Goal: Communication & Community: Answer question/provide support

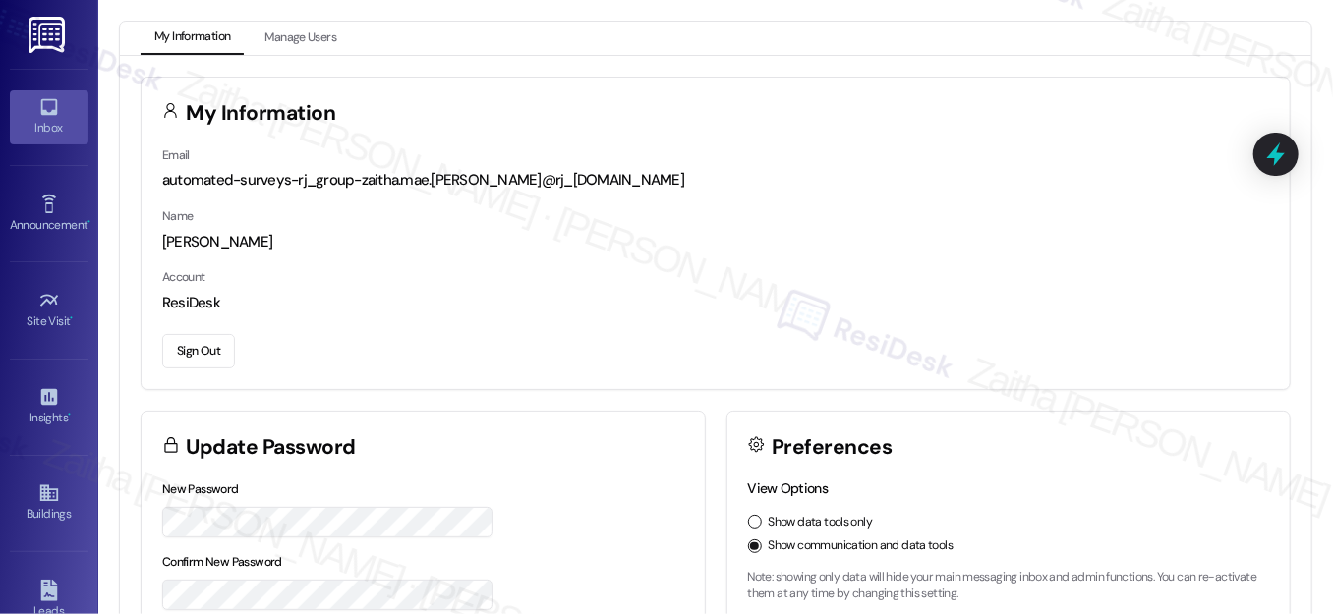
click at [32, 120] on div "Inbox" at bounding box center [49, 128] width 98 height 20
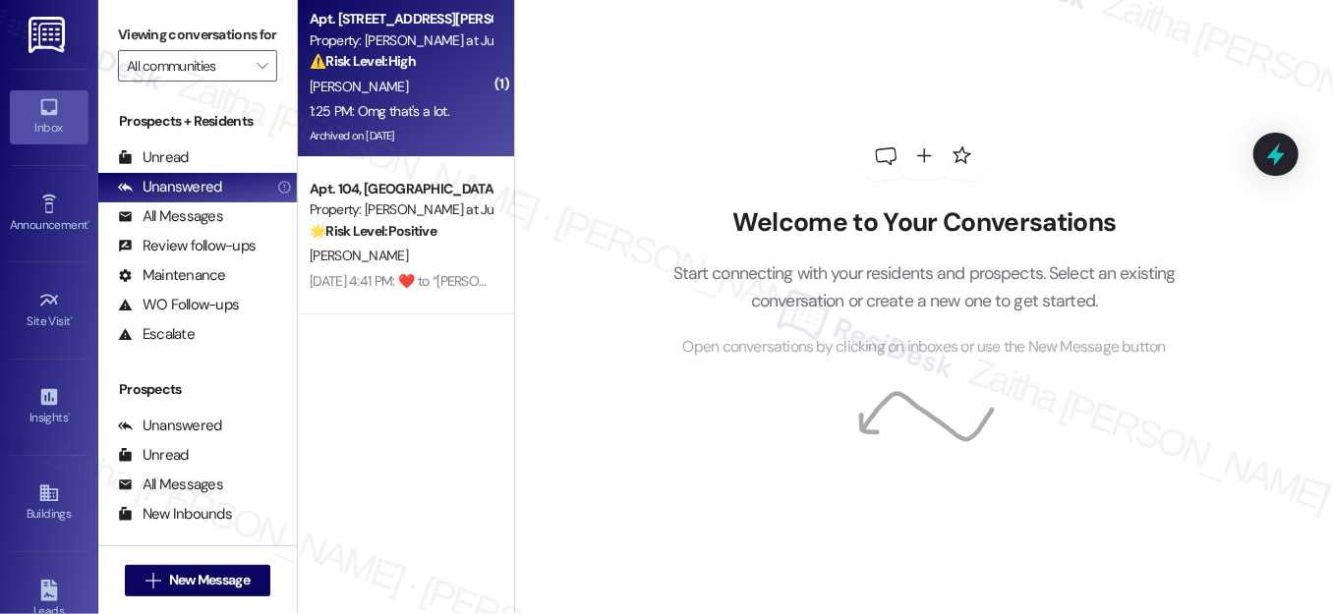
click at [435, 81] on div "[PERSON_NAME]" at bounding box center [401, 87] width 186 height 25
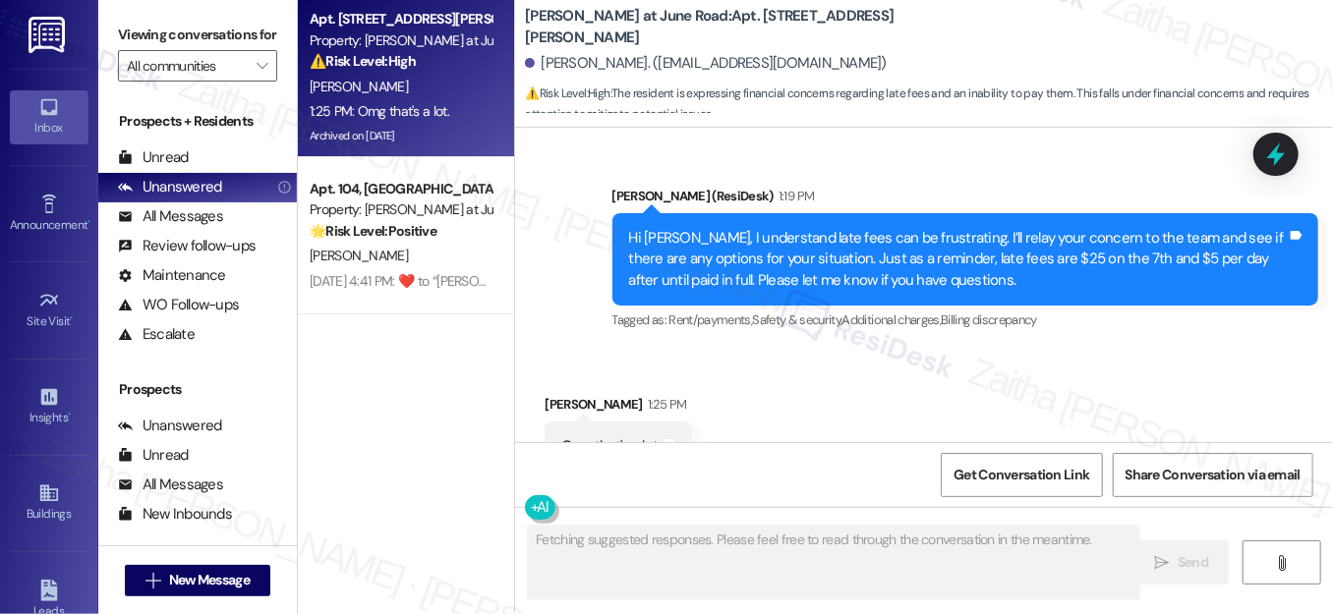
scroll to position [5320, 0]
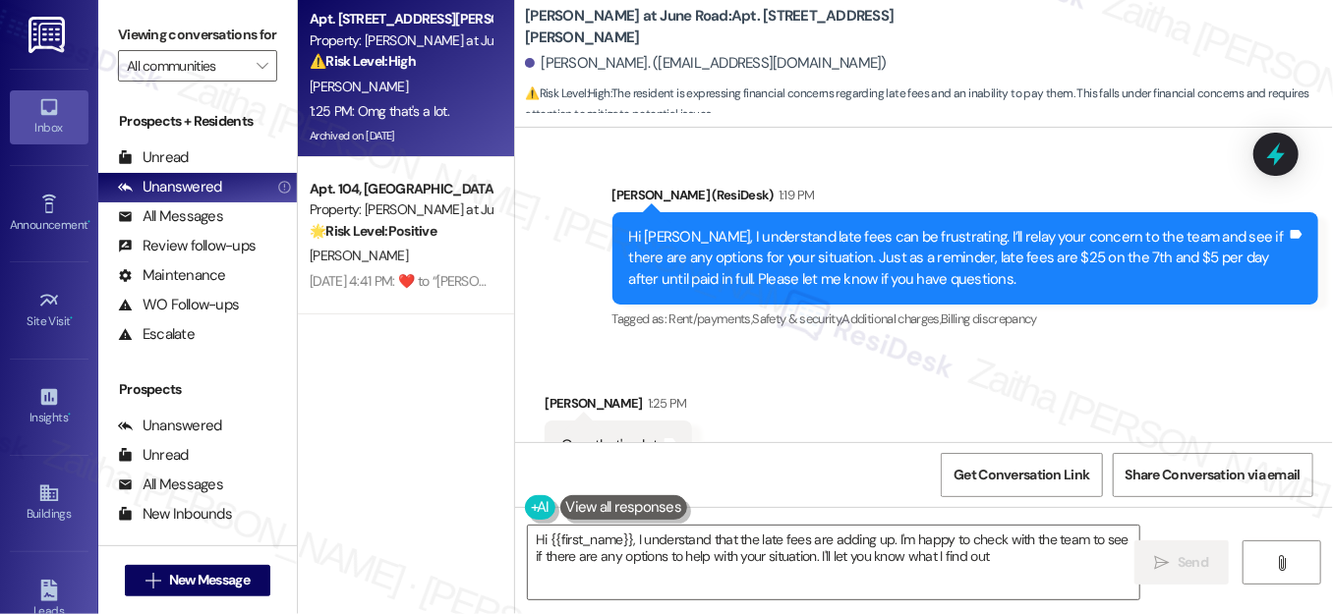
type textarea "Hi {{first_name}}, I understand that the late fees are adding up. I'm happy to …"
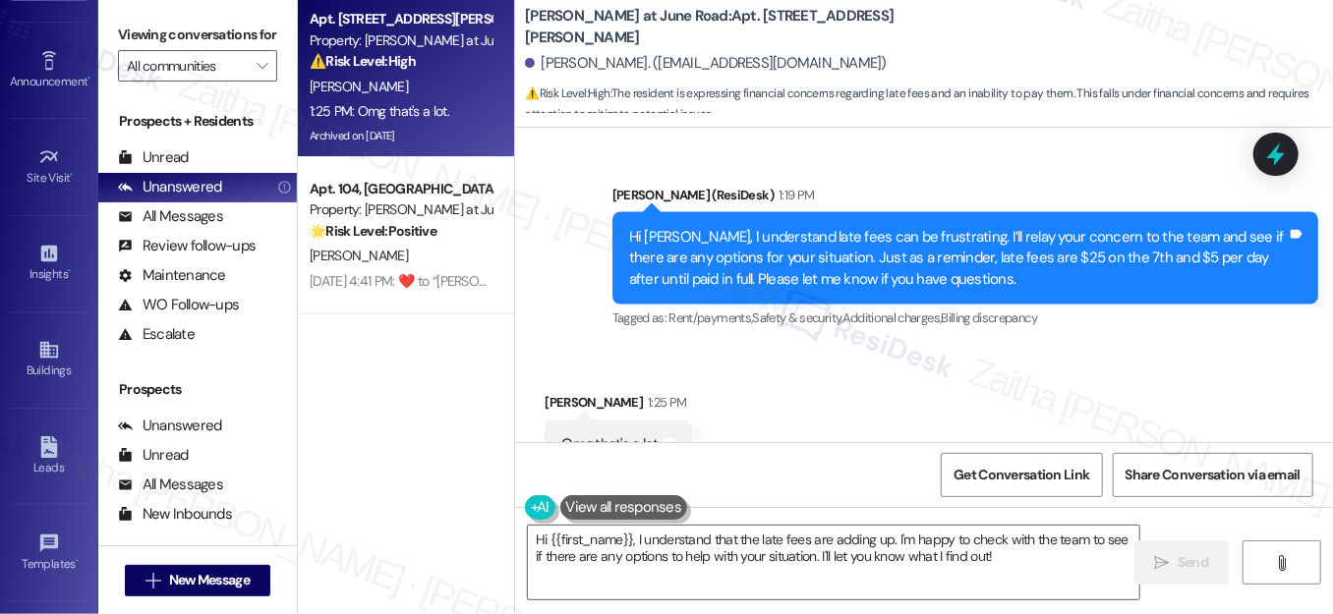
scroll to position [316, 0]
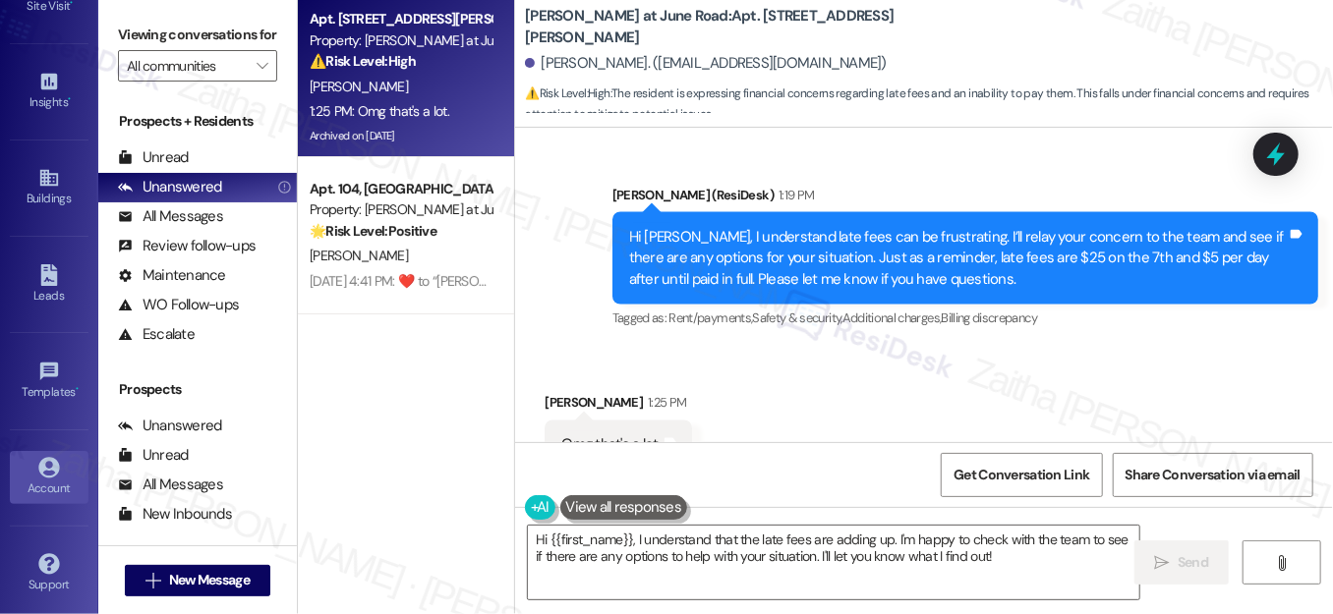
click at [37, 481] on div "Account" at bounding box center [49, 489] width 98 height 20
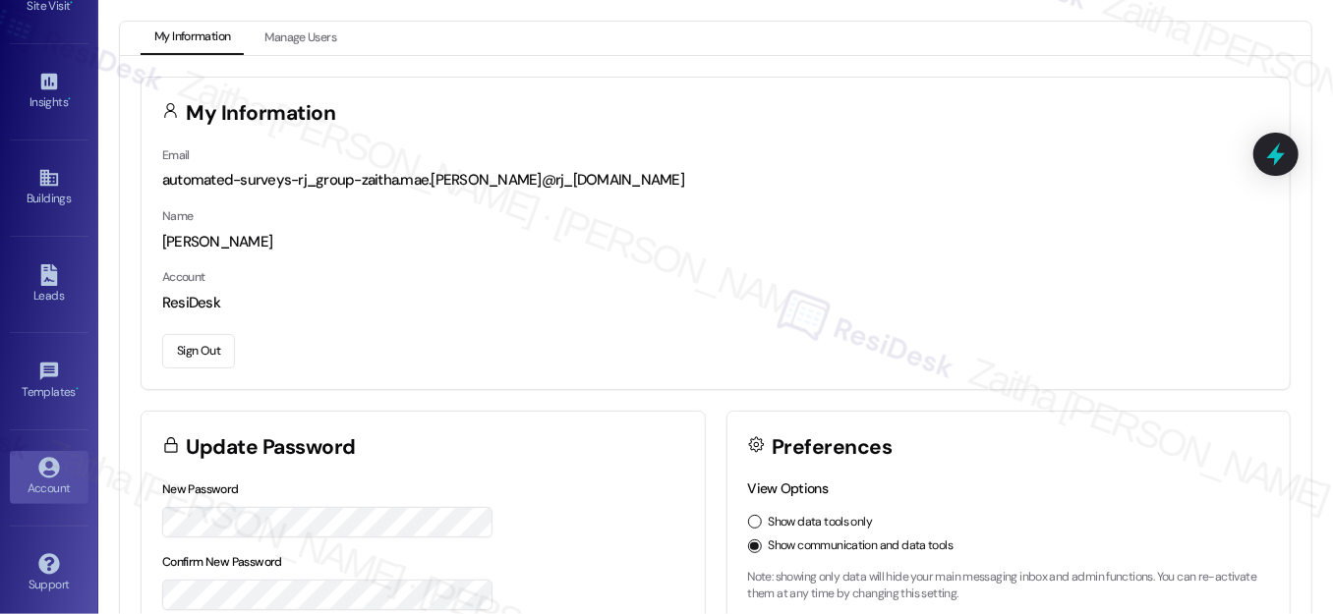
click at [189, 344] on button "Sign Out" at bounding box center [198, 351] width 73 height 34
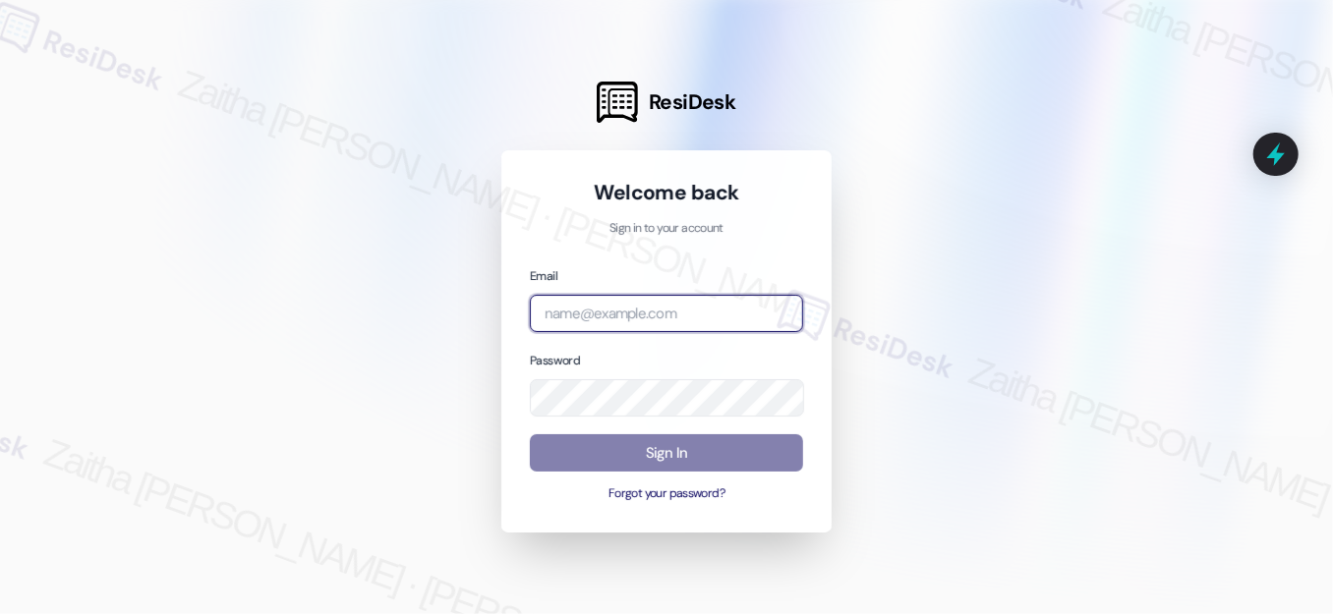
click at [665, 295] on input "email" at bounding box center [666, 314] width 273 height 38
type input "automated-surveys-grant_main-zaitha.mae.[PERSON_NAME]@grant_[DOMAIN_NAME]"
